Goal: Navigation & Orientation: Find specific page/section

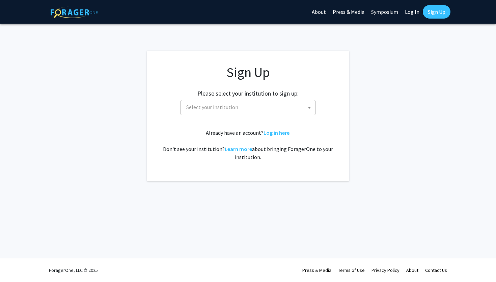
click at [289, 109] on span "Select your institution" at bounding box center [250, 107] width 132 height 14
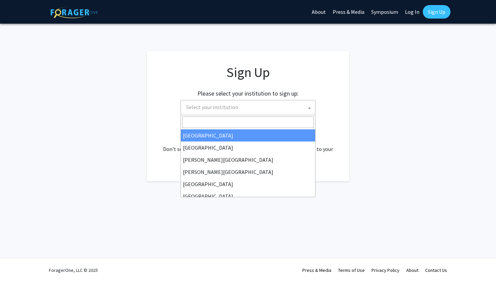
click at [290, 103] on span "Select your institution" at bounding box center [250, 107] width 132 height 14
click at [265, 109] on span "Select your institution" at bounding box center [250, 107] width 132 height 14
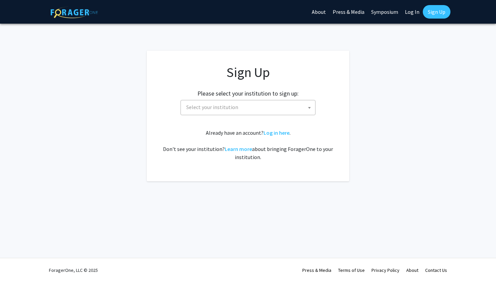
click at [276, 97] on div "Please select your institution to sign up: [GEOGRAPHIC_DATA] [GEOGRAPHIC_DATA] …" at bounding box center [248, 99] width 186 height 32
click at [276, 136] on div "Already have an account? Log in here . Don't see your institution? Learn more a…" at bounding box center [248, 145] width 176 height 32
click at [276, 134] on link "Log in here" at bounding box center [277, 132] width 26 height 7
select select
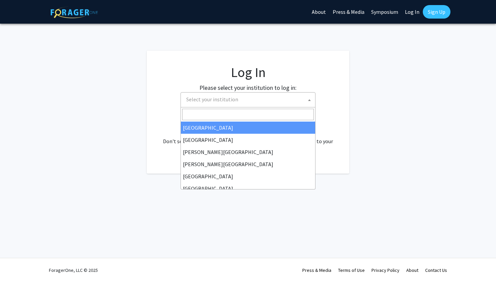
click at [263, 102] on span "Select your institution" at bounding box center [250, 99] width 132 height 14
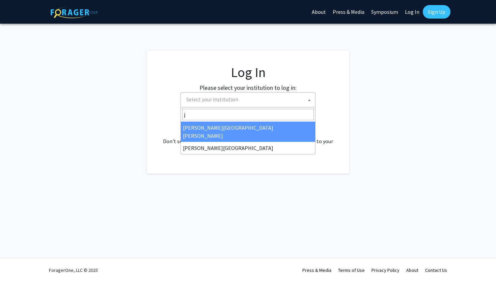
type input "jo"
select select "1"
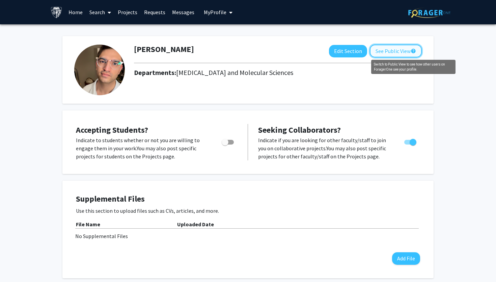
click at [413, 51] on mat-icon "help" at bounding box center [413, 51] width 5 height 8
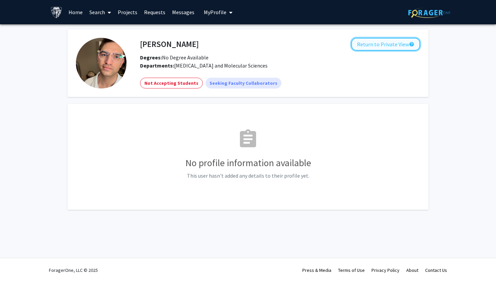
click at [404, 47] on button "Return to Private View help" at bounding box center [385, 44] width 69 height 13
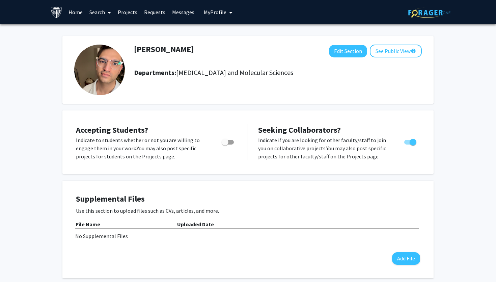
click at [77, 17] on link "Home" at bounding box center [75, 12] width 21 height 24
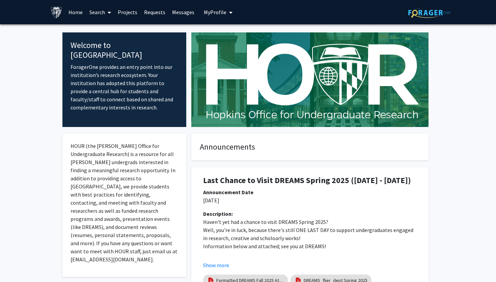
click at [118, 7] on link "Projects" at bounding box center [127, 12] width 26 height 24
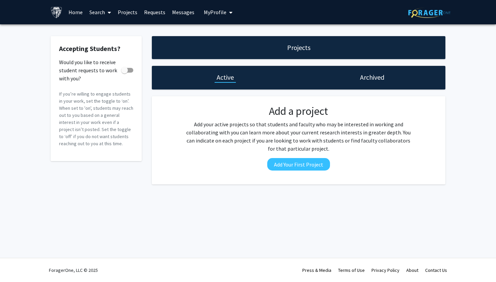
click at [132, 12] on link "Projects" at bounding box center [127, 12] width 26 height 24
click at [128, 14] on link "Projects" at bounding box center [127, 12] width 26 height 24
click at [143, 17] on link "Requests" at bounding box center [155, 12] width 28 height 24
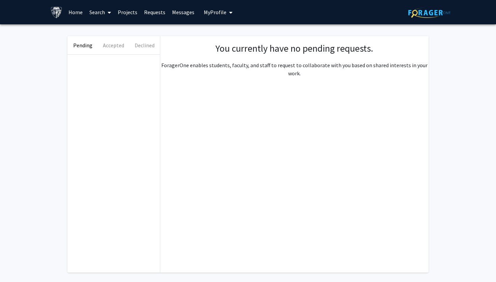
click at [180, 18] on link "Messages" at bounding box center [183, 12] width 29 height 24
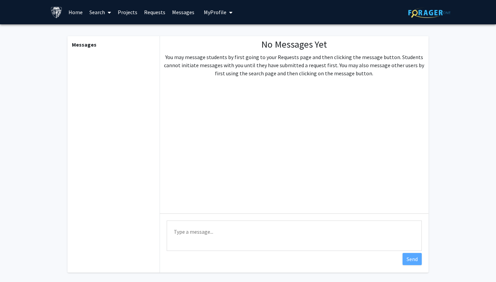
click at [81, 11] on link "Home" at bounding box center [75, 12] width 21 height 24
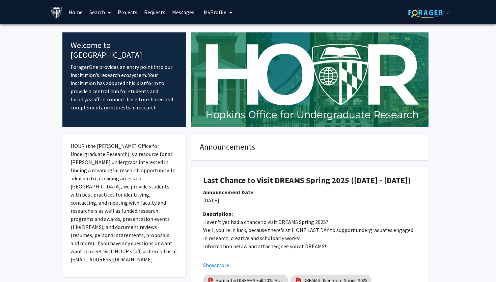
click at [218, 9] on span "My Profile" at bounding box center [215, 12] width 23 height 7
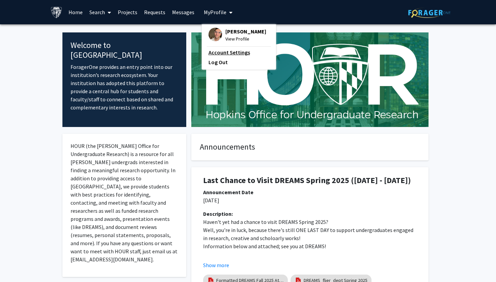
click at [232, 52] on link "Account Settings" at bounding box center [239, 52] width 61 height 8
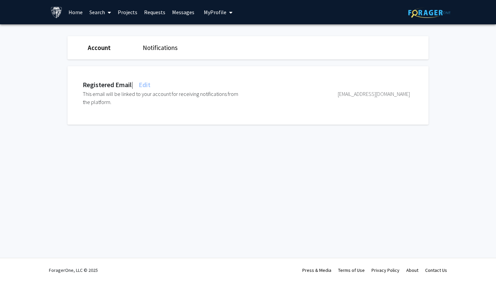
click at [167, 54] on div "Account Notifications" at bounding box center [247, 47] width 371 height 23
click at [166, 51] on link "Notifications" at bounding box center [160, 48] width 35 height 8
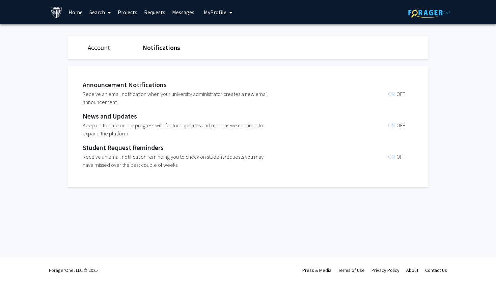
click at [169, 22] on link "Messages" at bounding box center [183, 12] width 29 height 24
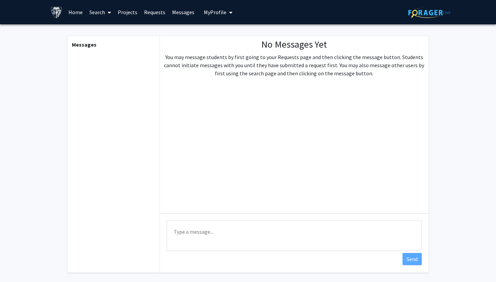
click at [176, 22] on link "Messages" at bounding box center [183, 12] width 29 height 24
click at [176, 11] on link "Messages" at bounding box center [183, 12] width 29 height 24
click at [57, 11] on img at bounding box center [57, 12] width 12 height 12
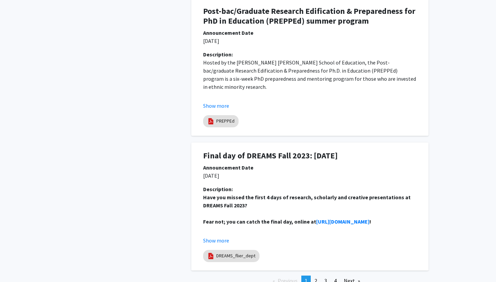
scroll to position [1311, 0]
